Goal: Task Accomplishment & Management: Use online tool/utility

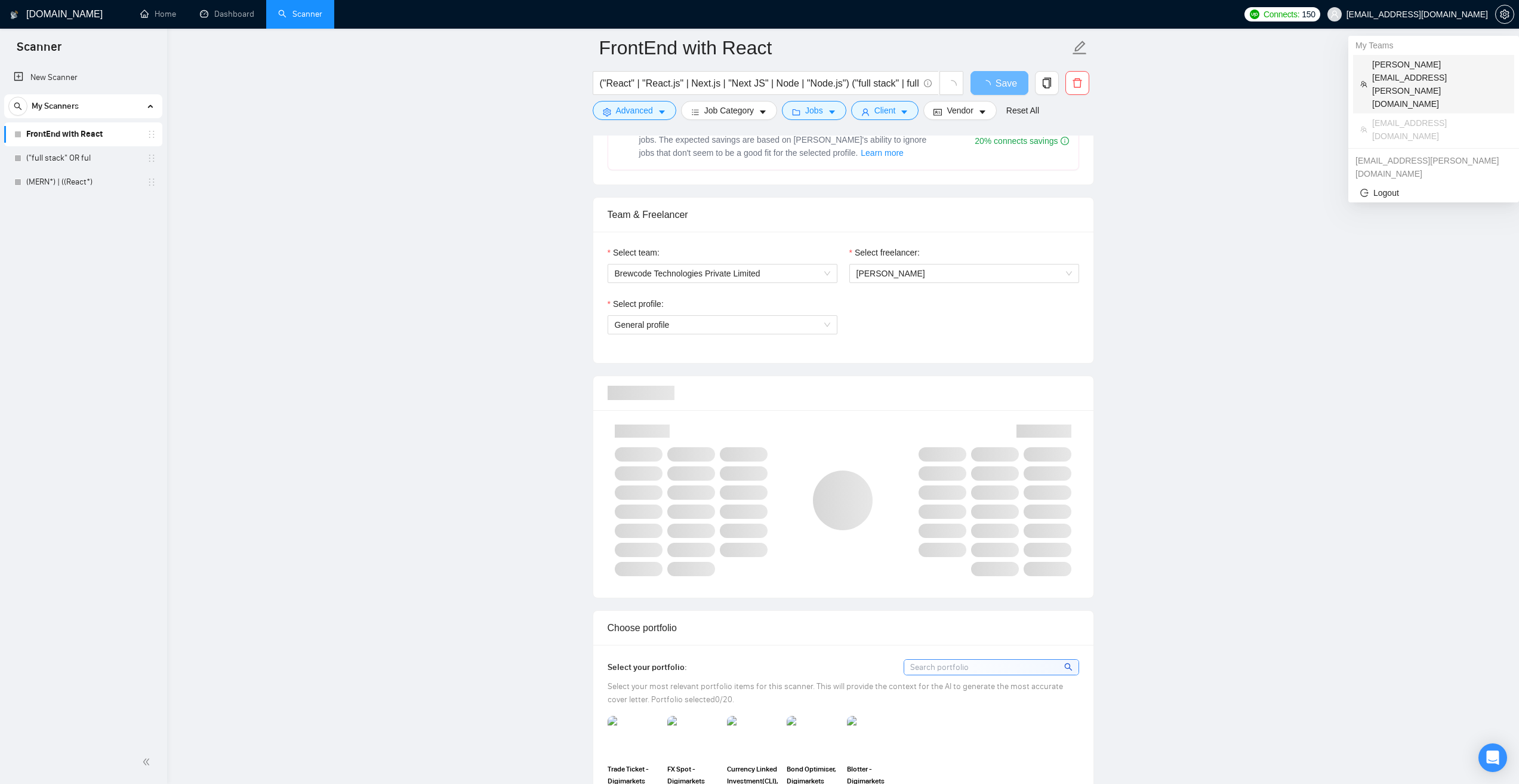
scroll to position [538, 0]
click at [1419, 68] on span "[PERSON_NAME][EMAIL_ADDRESS][PERSON_NAME][DOMAIN_NAME]" at bounding box center [1440, 84] width 135 height 52
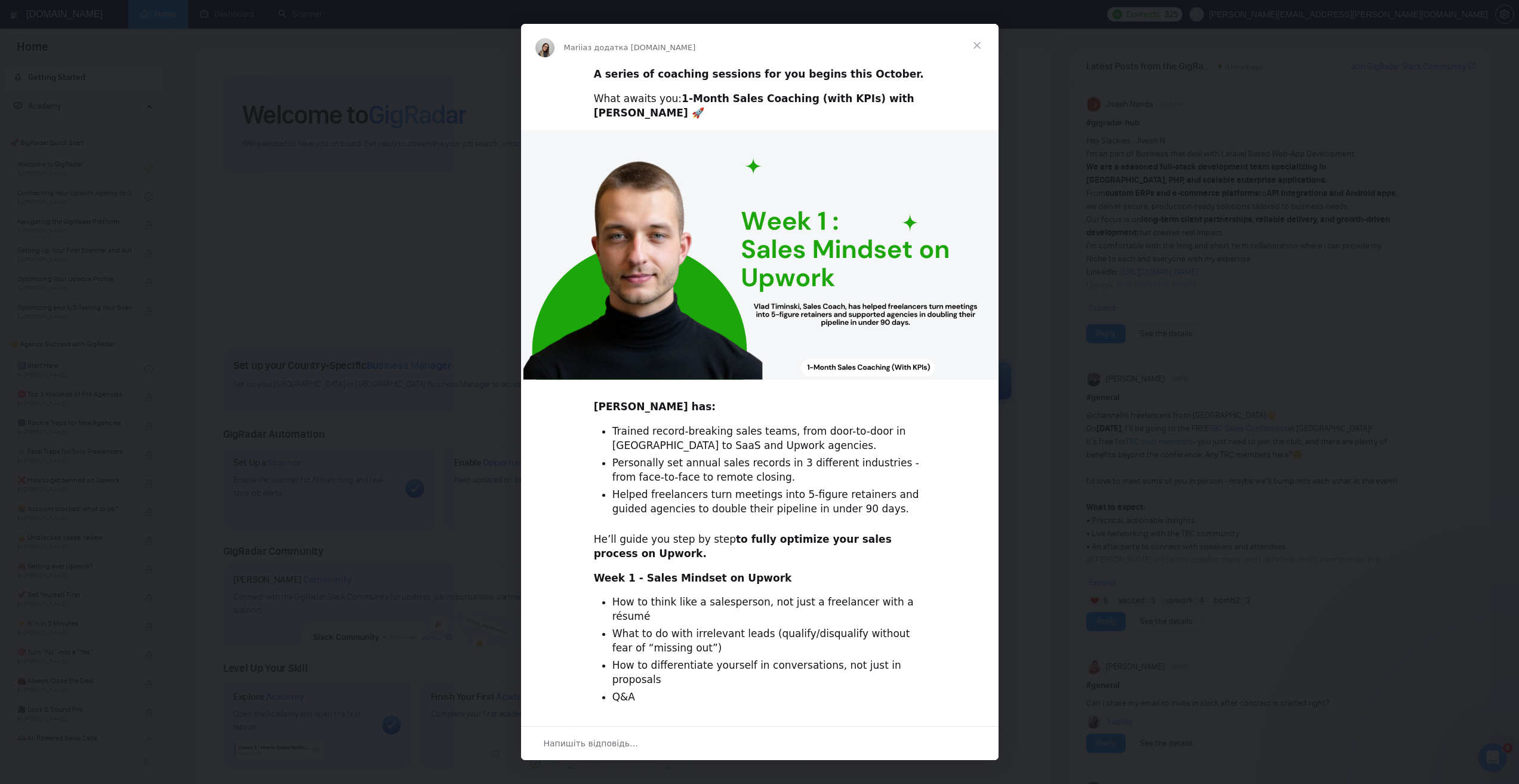
click at [985, 40] on span "Закрити" at bounding box center [978, 45] width 43 height 43
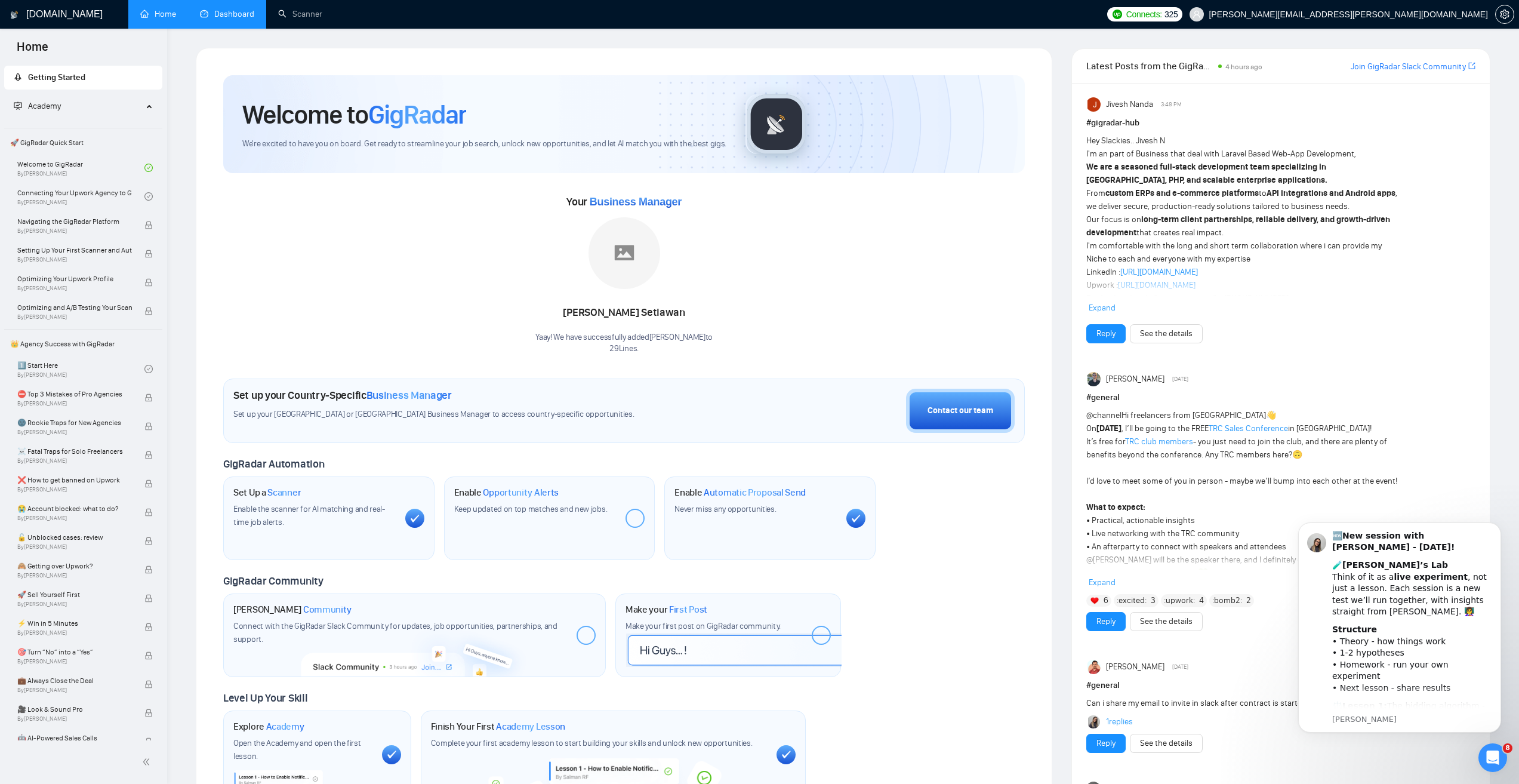
click at [252, 9] on link "Dashboard" at bounding box center [227, 14] width 55 height 10
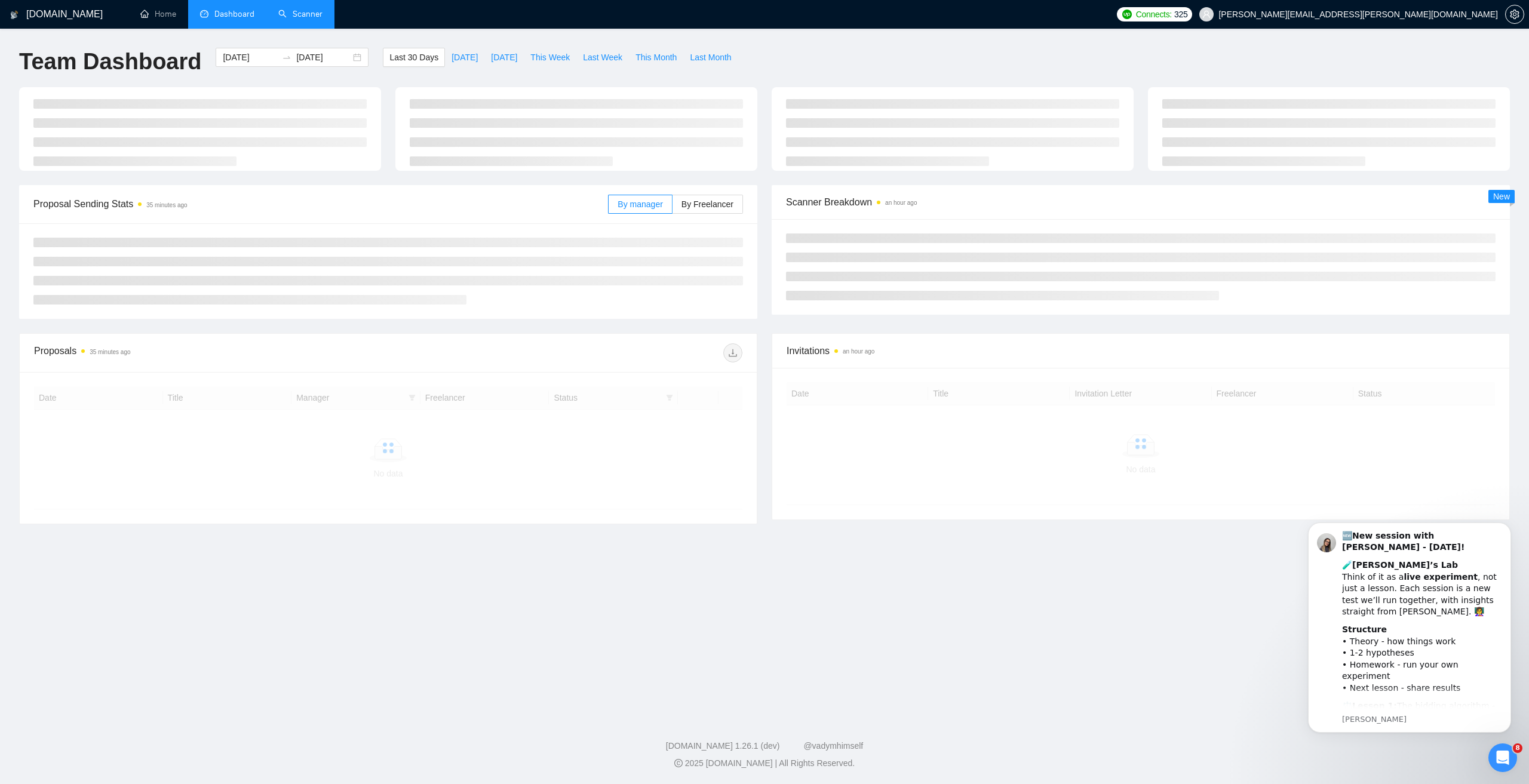
click at [307, 12] on link "Scanner" at bounding box center [300, 14] width 45 height 10
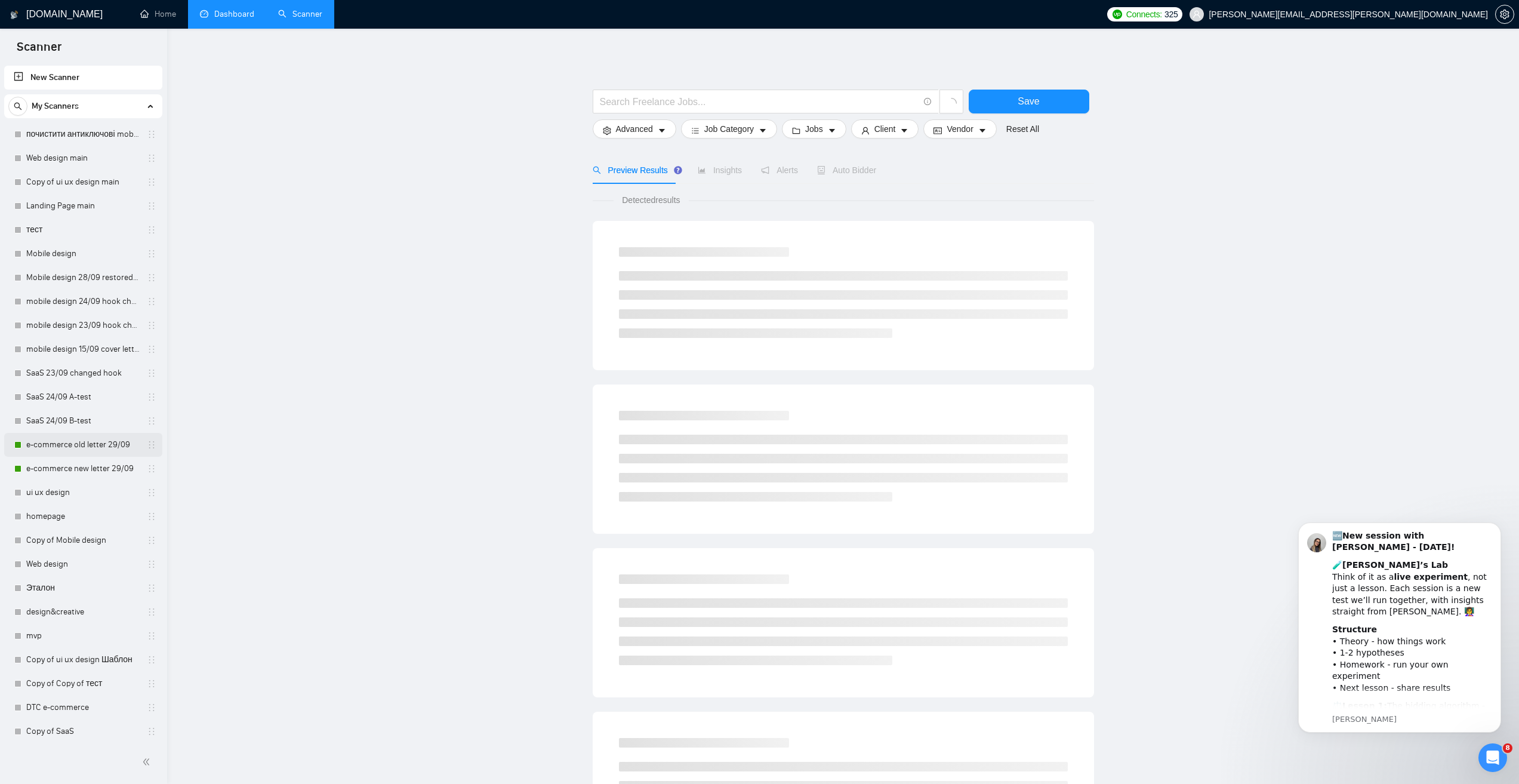
click at [98, 443] on link "e-commerce old letter 29/09" at bounding box center [83, 445] width 114 height 24
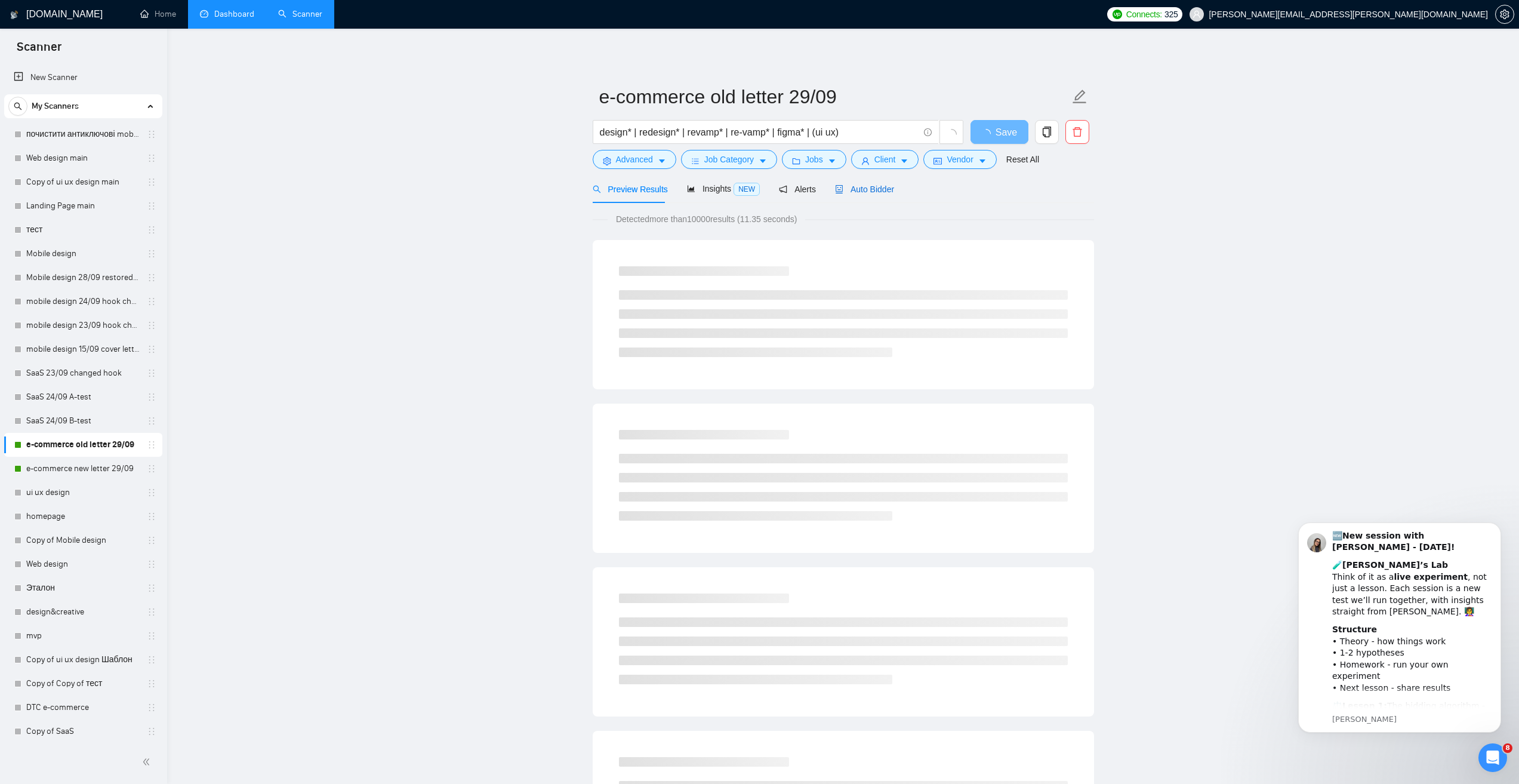
click at [875, 187] on span "Auto Bidder" at bounding box center [865, 189] width 59 height 9
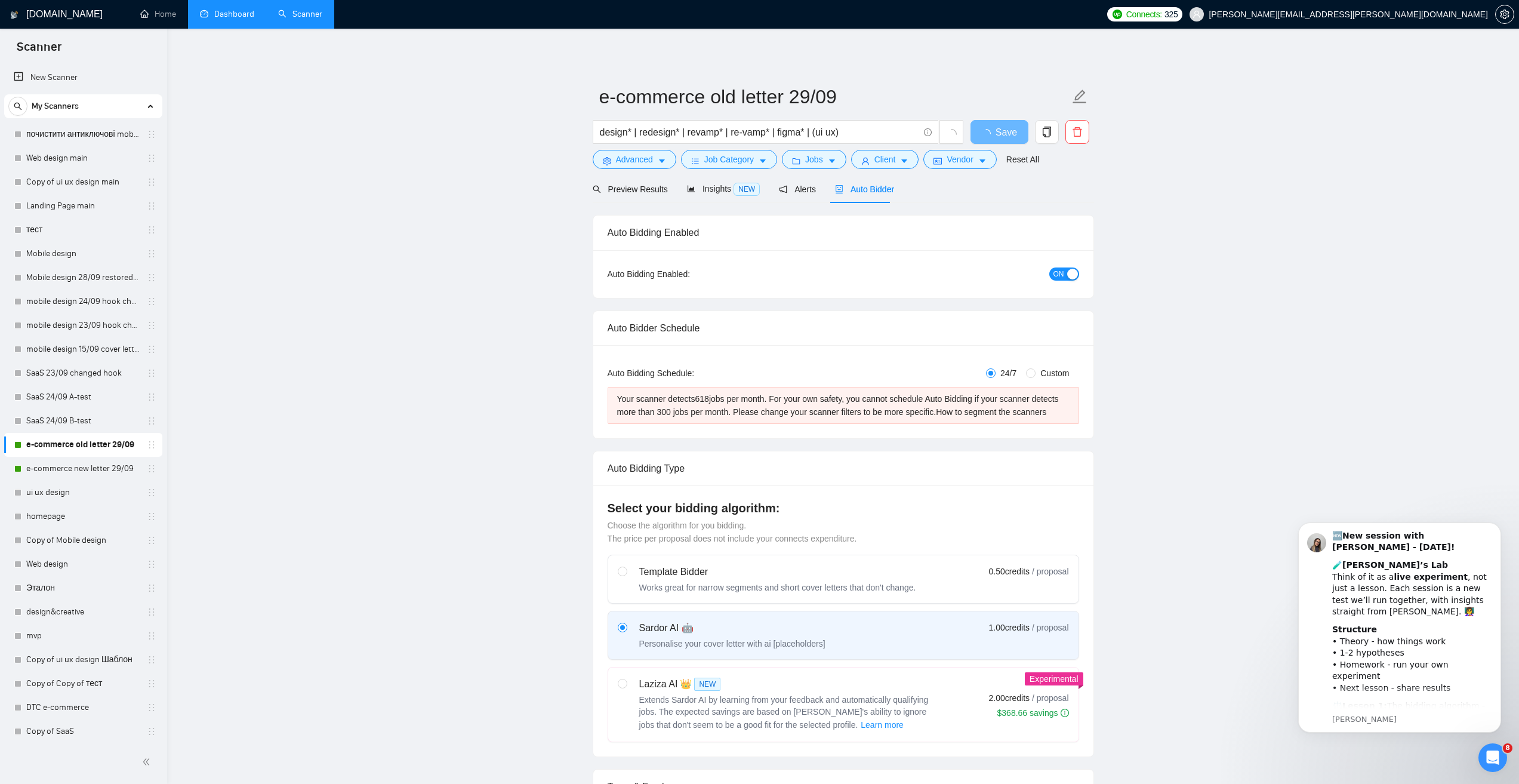
radio input "false"
radio input "true"
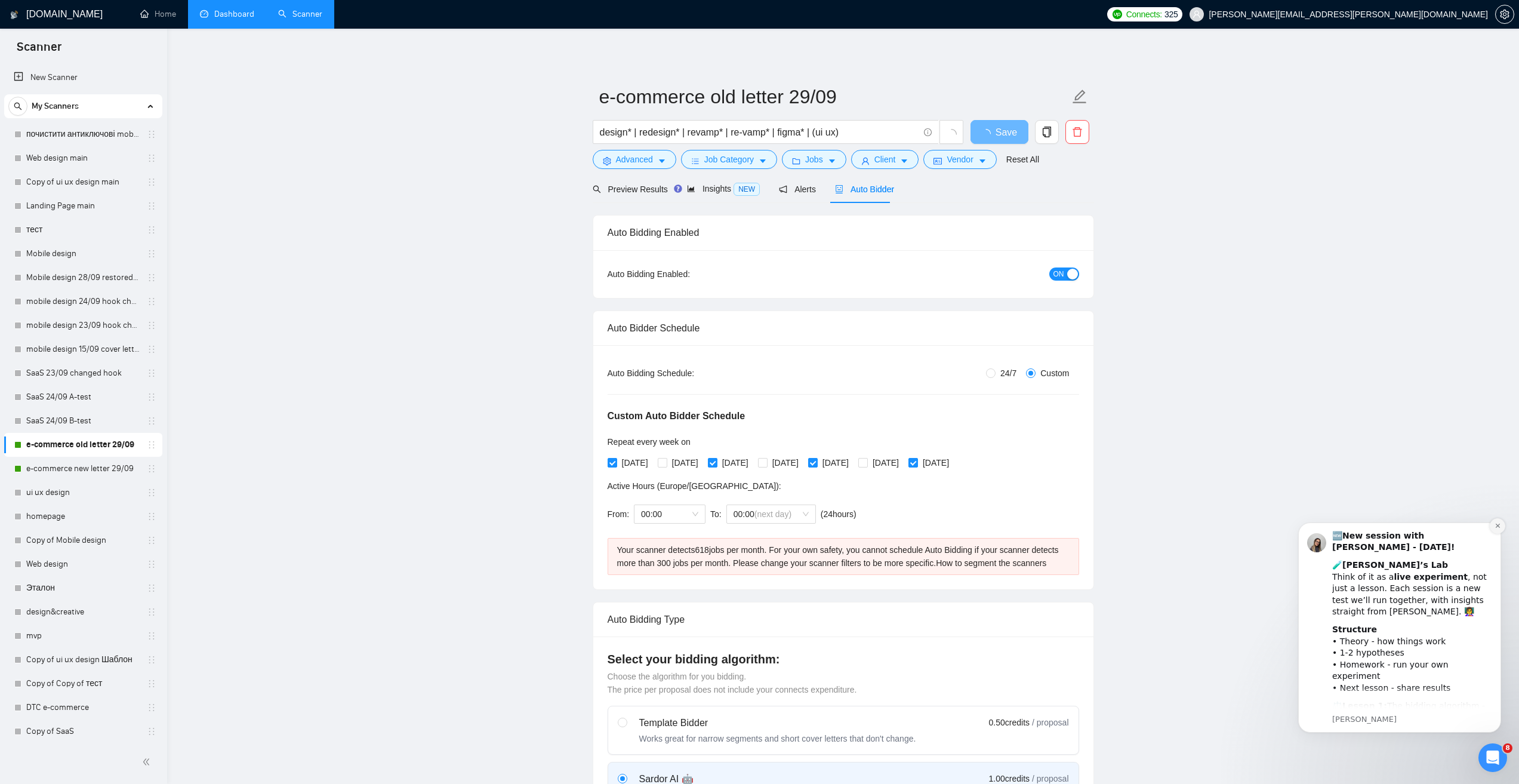
click at [1499, 524] on icon "Dismiss notification" at bounding box center [1497, 525] width 4 height 4
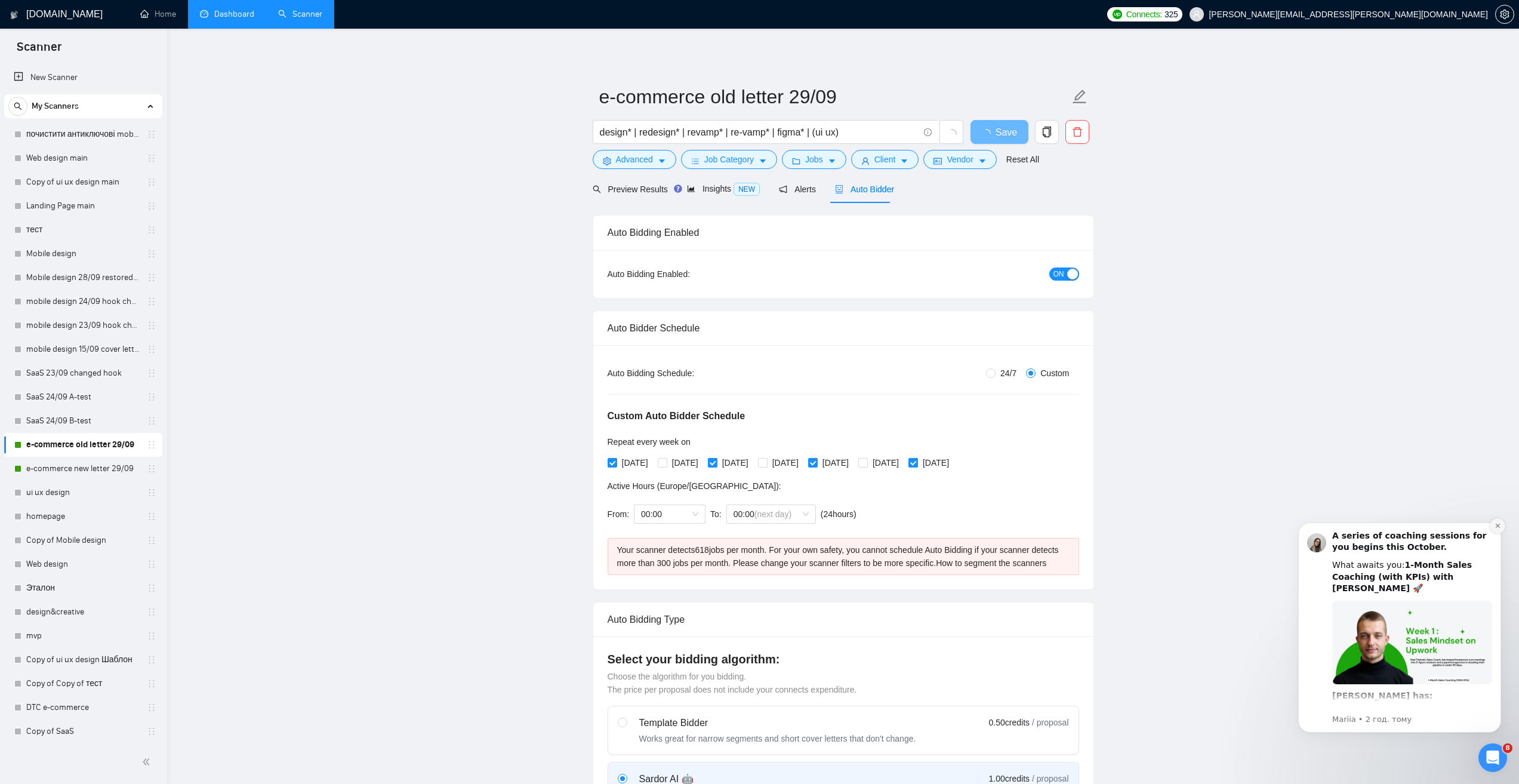
click at [1501, 524] on icon "Dismiss notification" at bounding box center [1498, 525] width 7 height 7
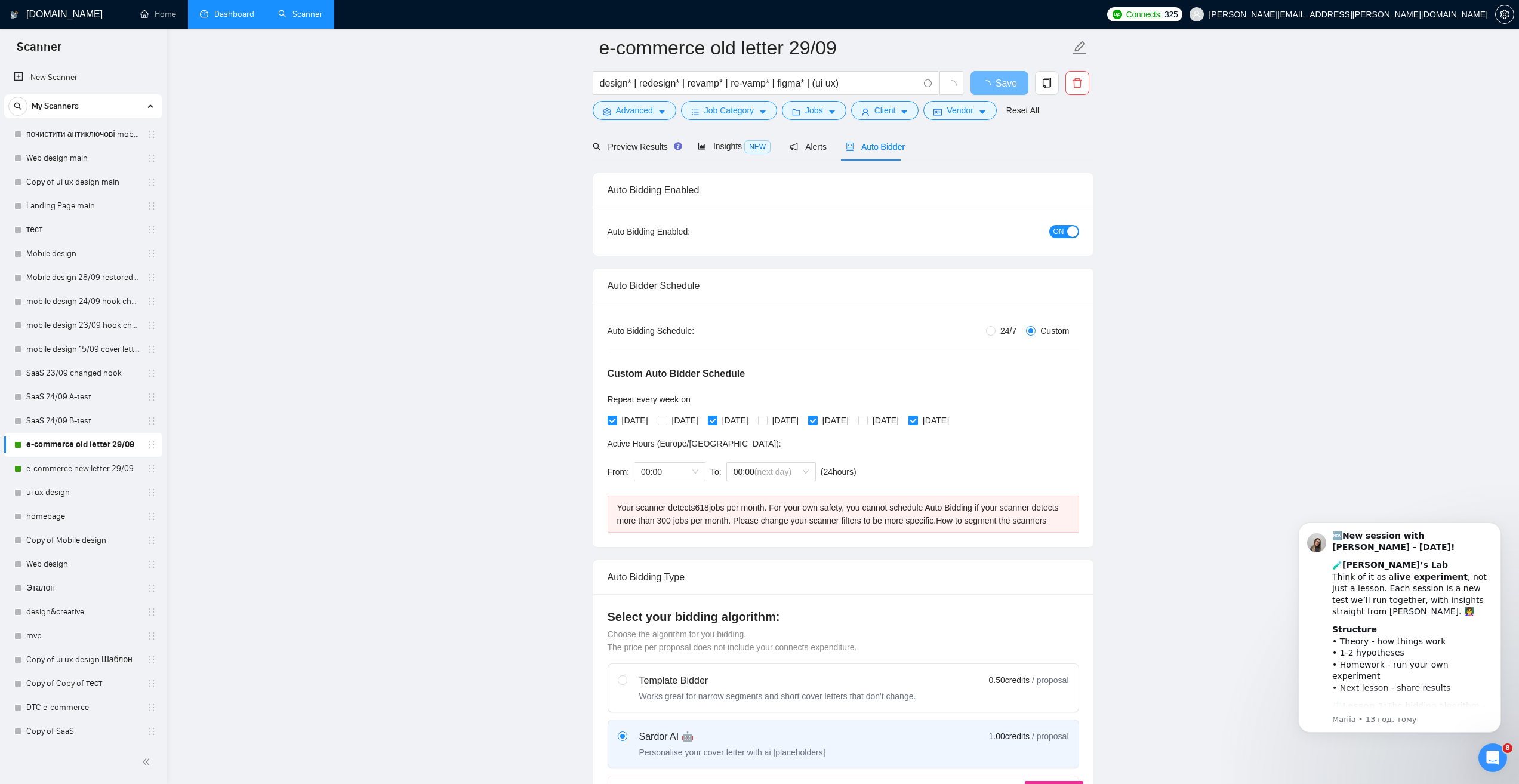
scroll to position [239, 0]
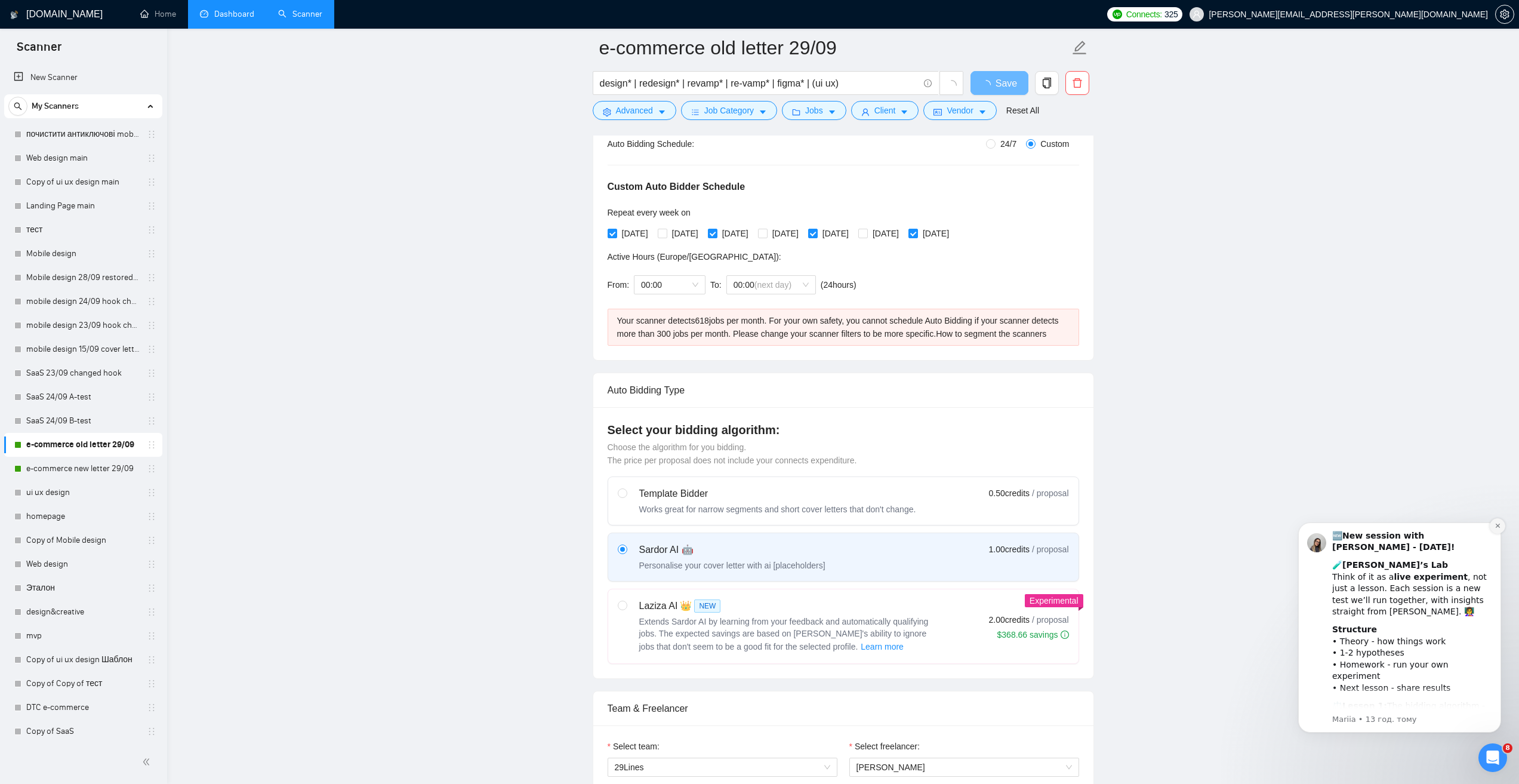
click at [1496, 524] on icon "Dismiss notification" at bounding box center [1497, 525] width 4 height 4
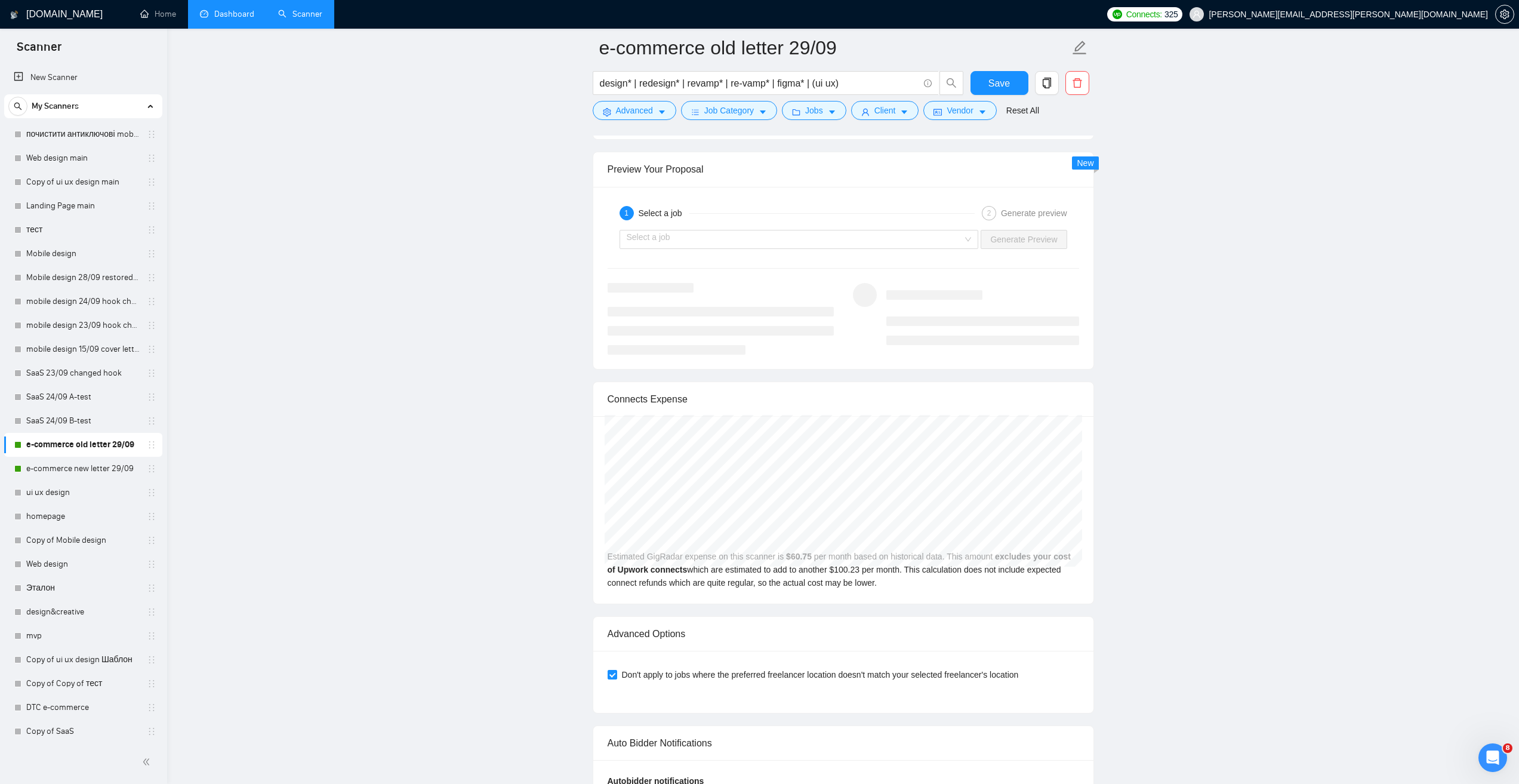
scroll to position [2507, 0]
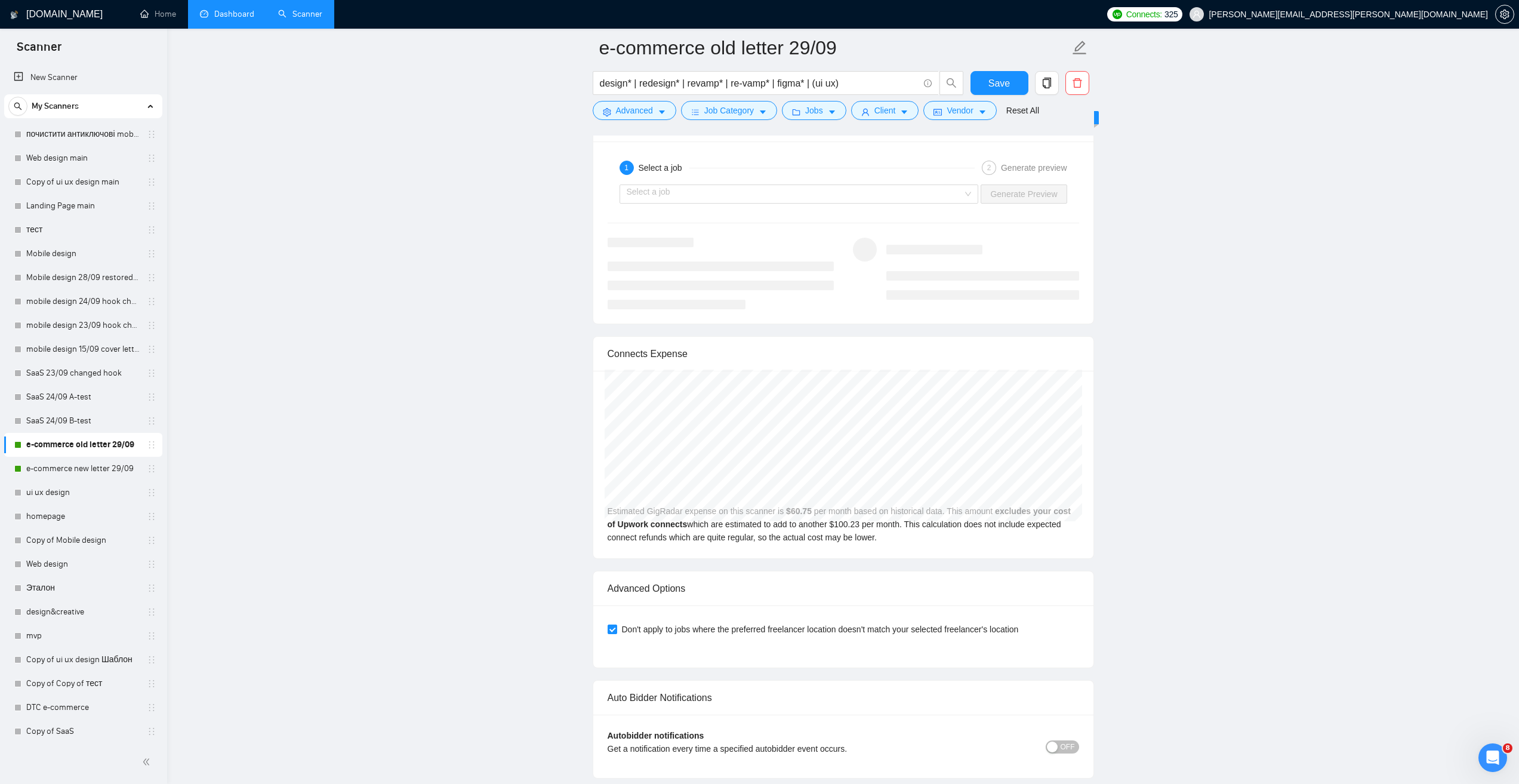
click at [247, 18] on link "Dashboard" at bounding box center [227, 14] width 55 height 10
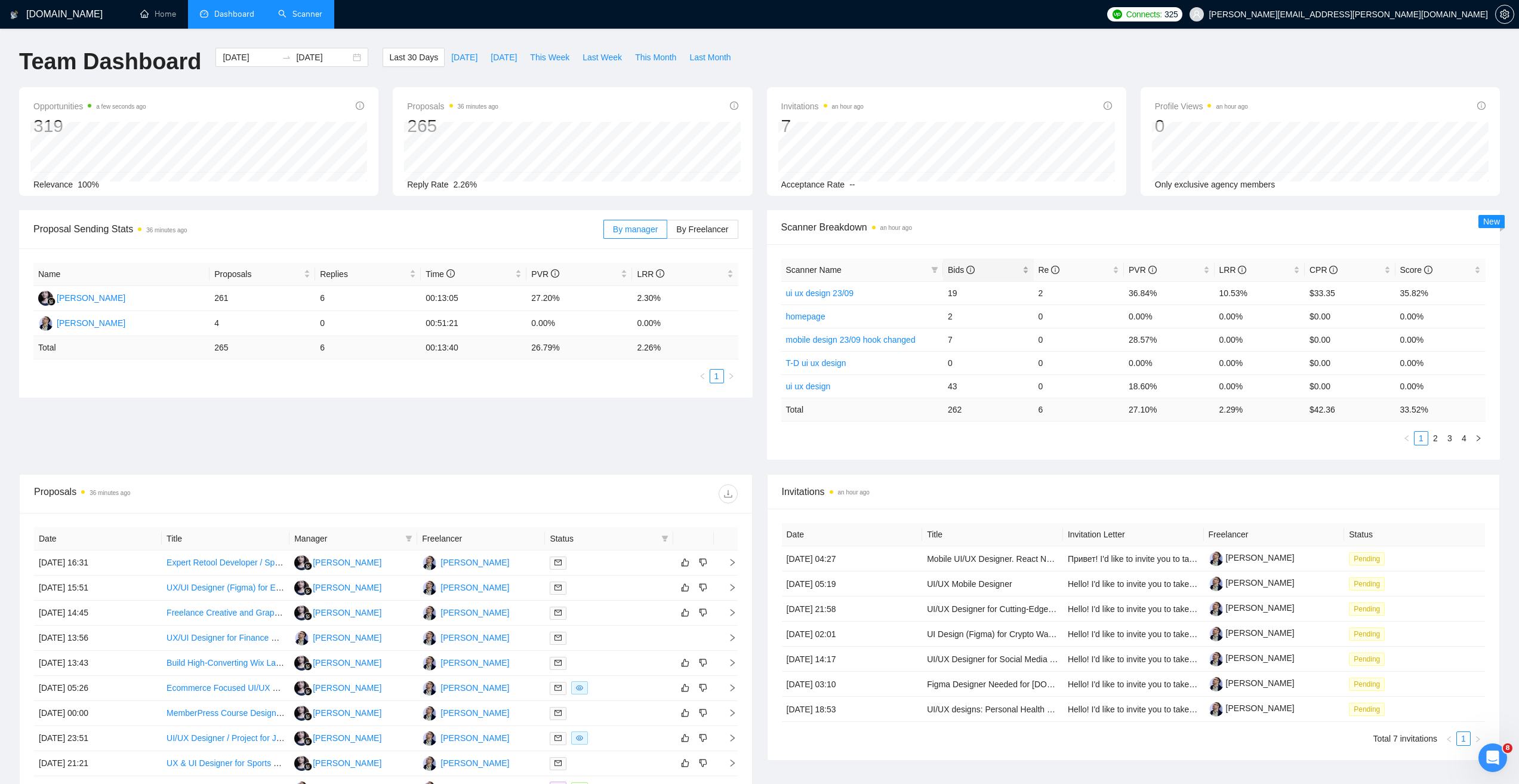
click at [958, 268] on span "Bids" at bounding box center [961, 270] width 27 height 9
click at [1442, 438] on li "2" at bounding box center [1435, 438] width 15 height 15
click at [1453, 435] on link "3" at bounding box center [1450, 438] width 13 height 13
